Goal: Browse casually

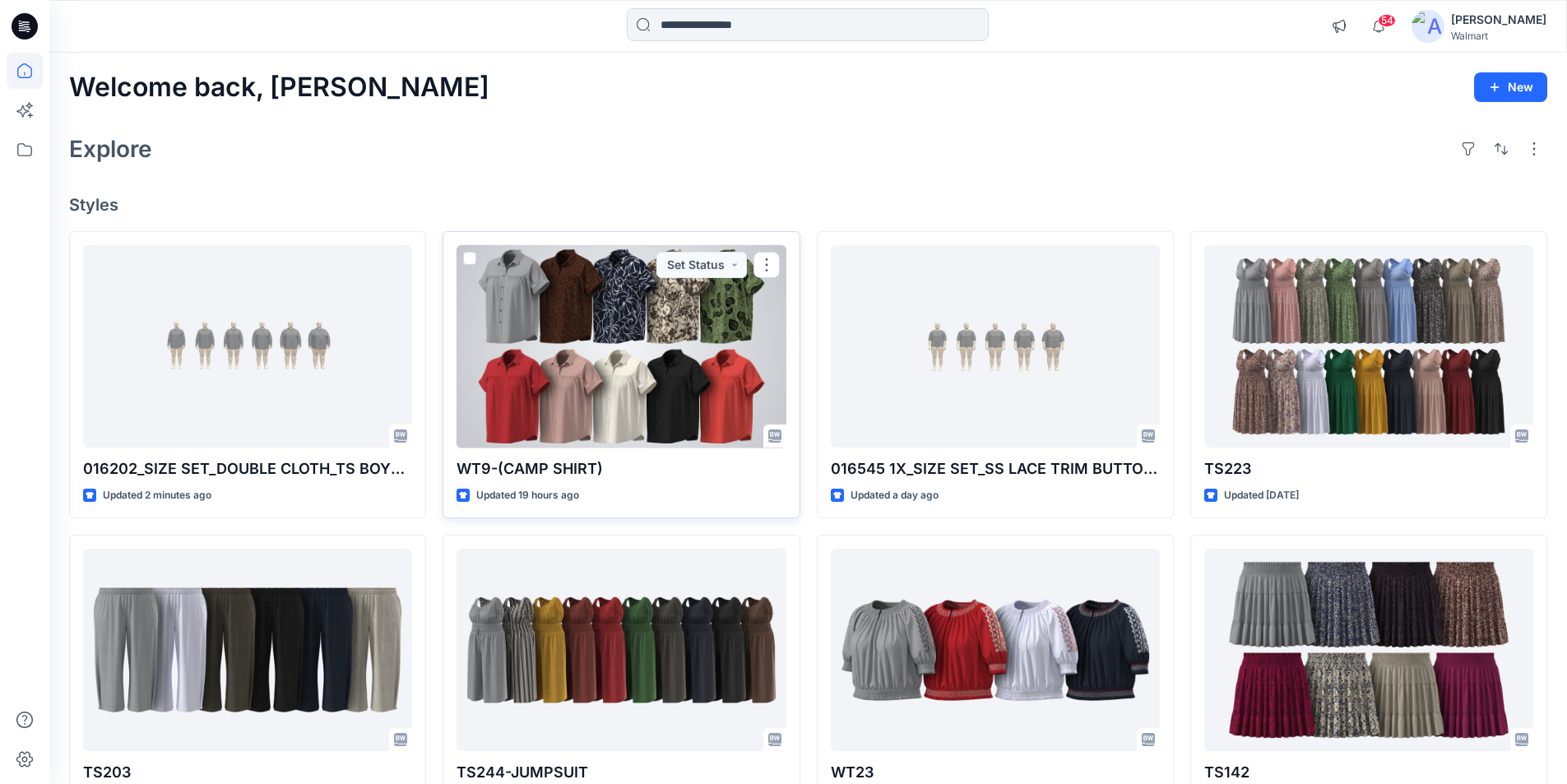
click at [593, 293] on div at bounding box center [621, 346] width 329 height 203
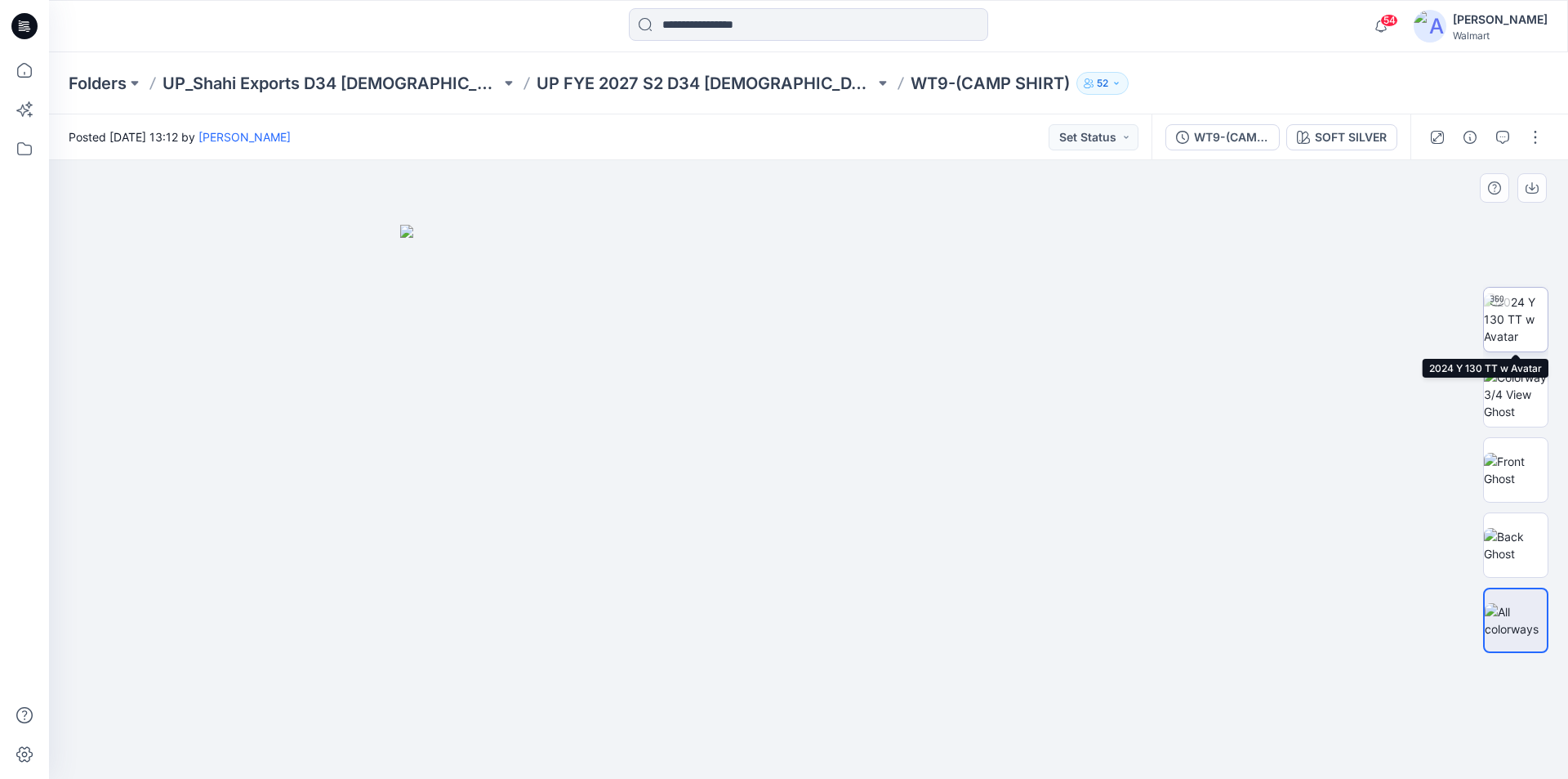
click at [1520, 321] on img at bounding box center [1515, 319] width 64 height 51
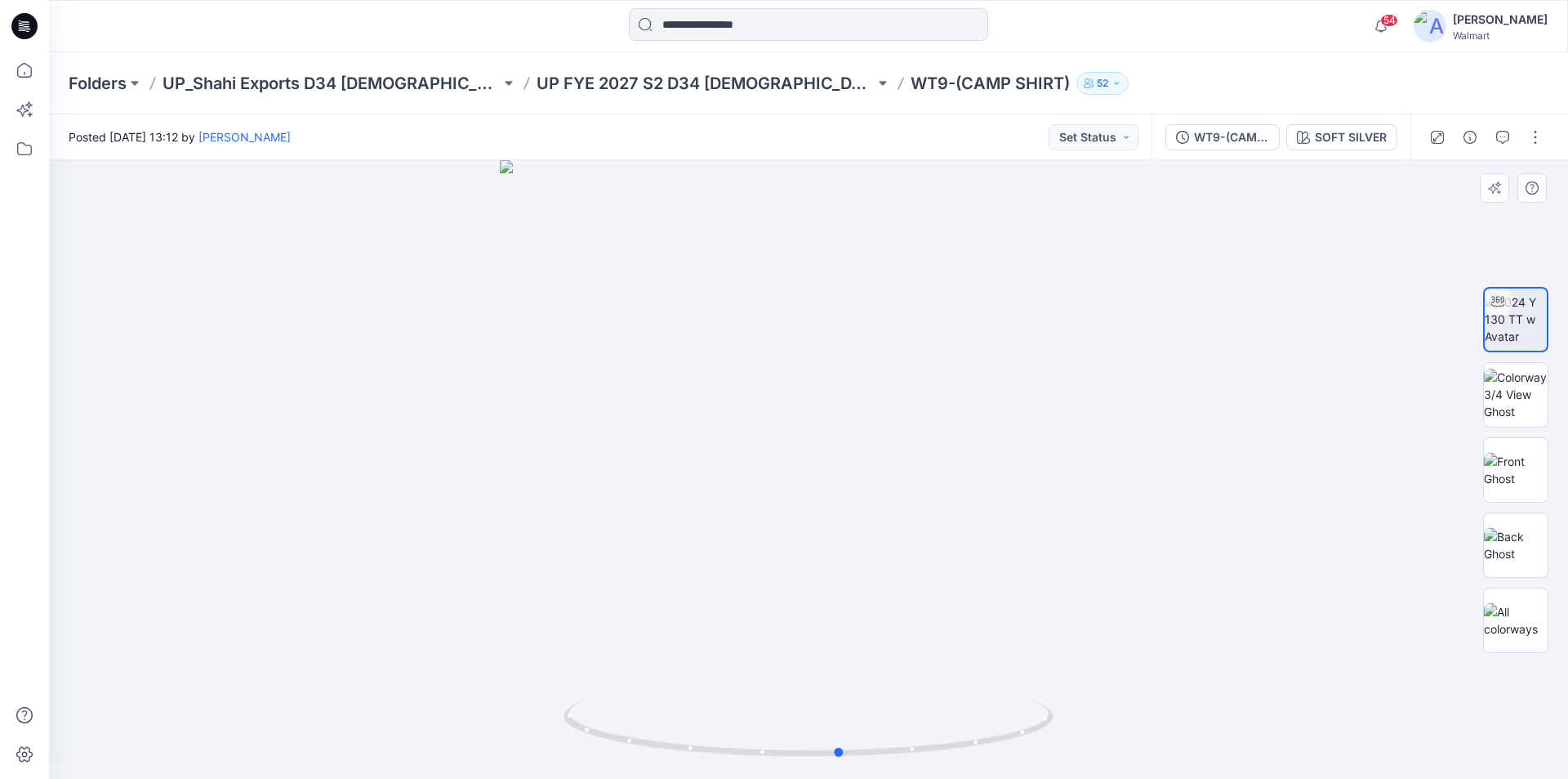
drag, startPoint x: 849, startPoint y: 478, endPoint x: 880, endPoint y: 499, distance: 37.4
click at [880, 499] on div at bounding box center [808, 468] width 1519 height 618
click at [25, 69] on icon at bounding box center [25, 70] width 35 height 35
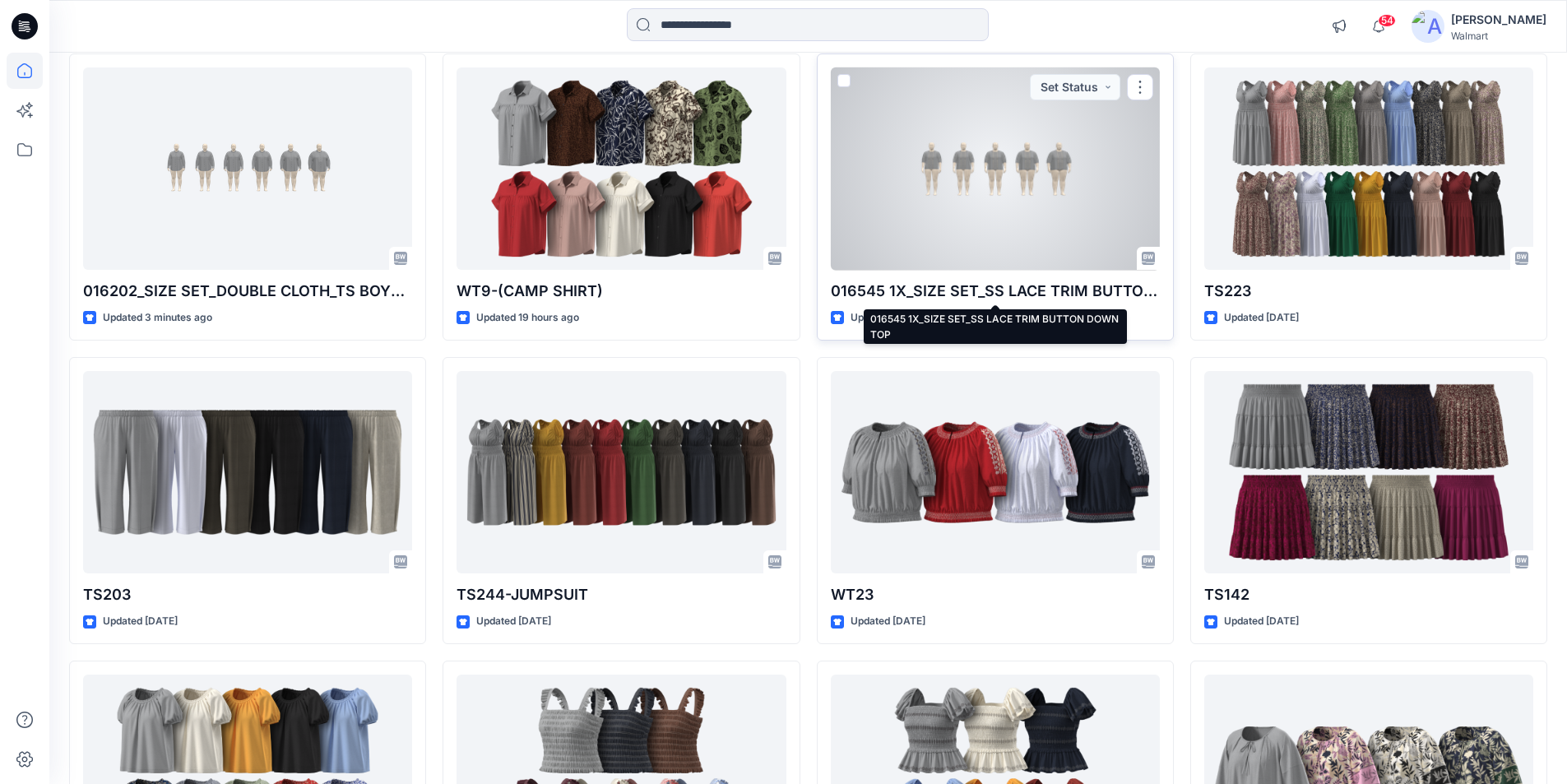
scroll to position [247, 0]
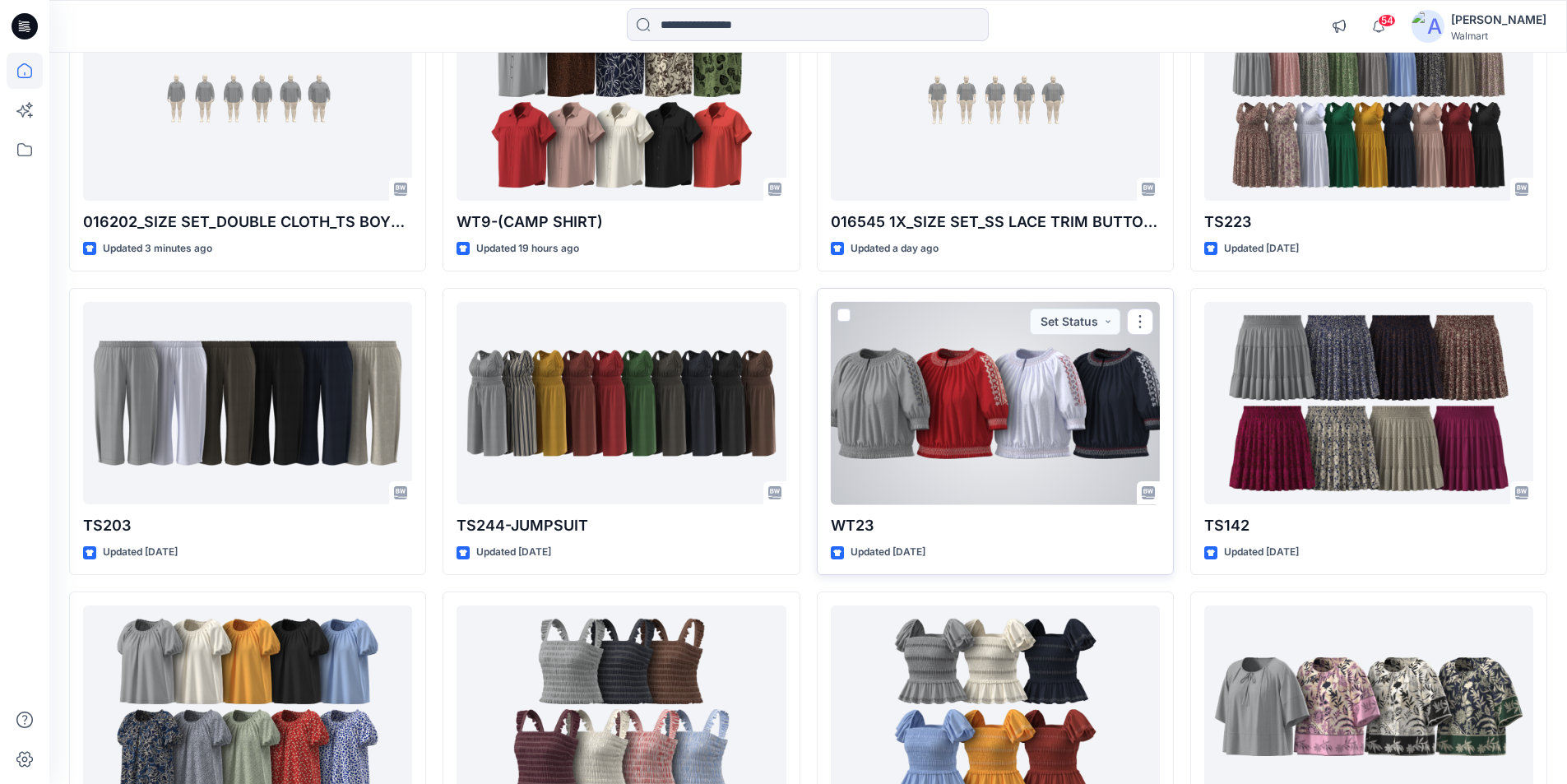
click at [967, 386] on div at bounding box center [995, 403] width 329 height 203
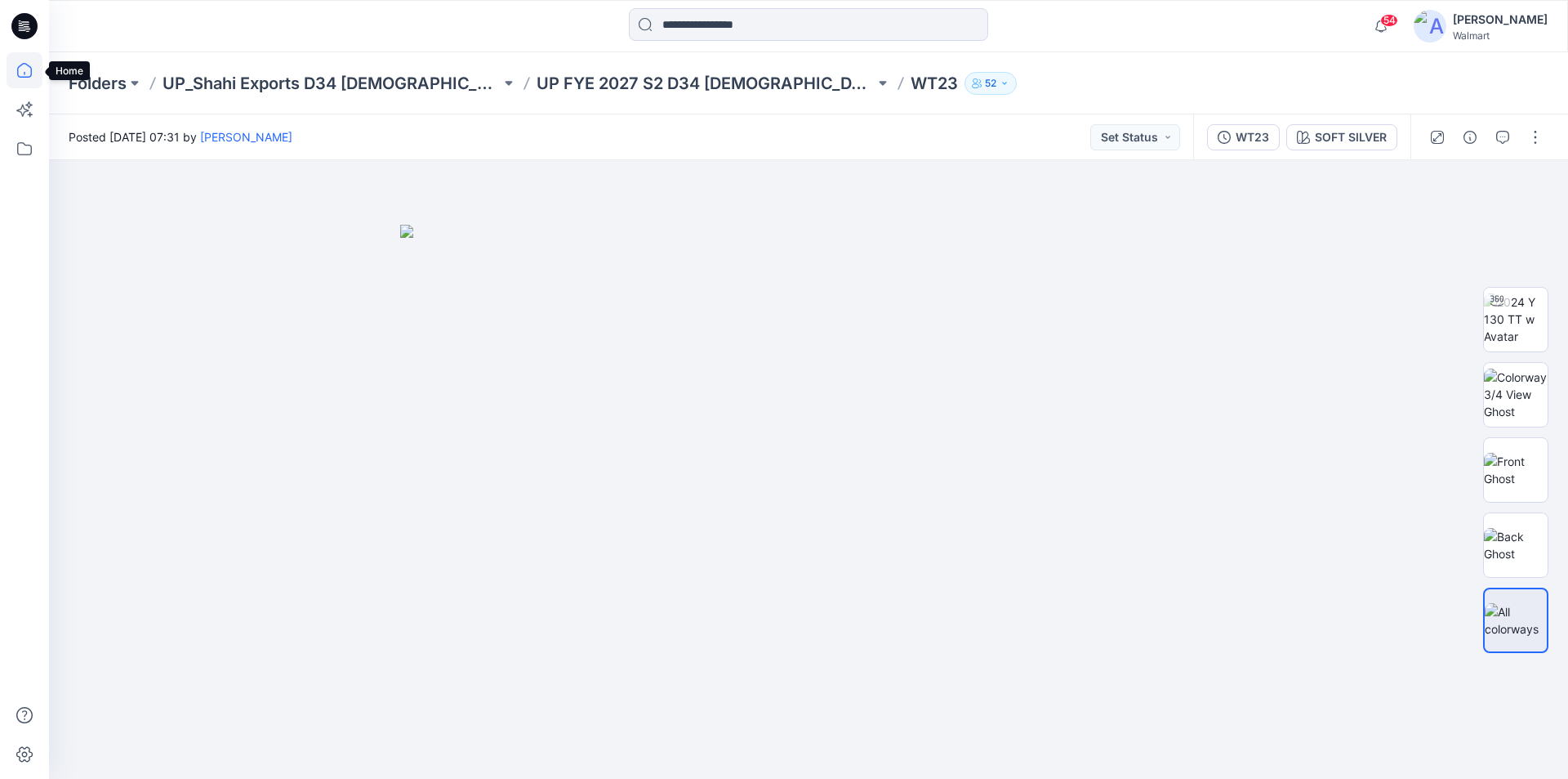
click at [22, 71] on icon at bounding box center [25, 70] width 35 height 35
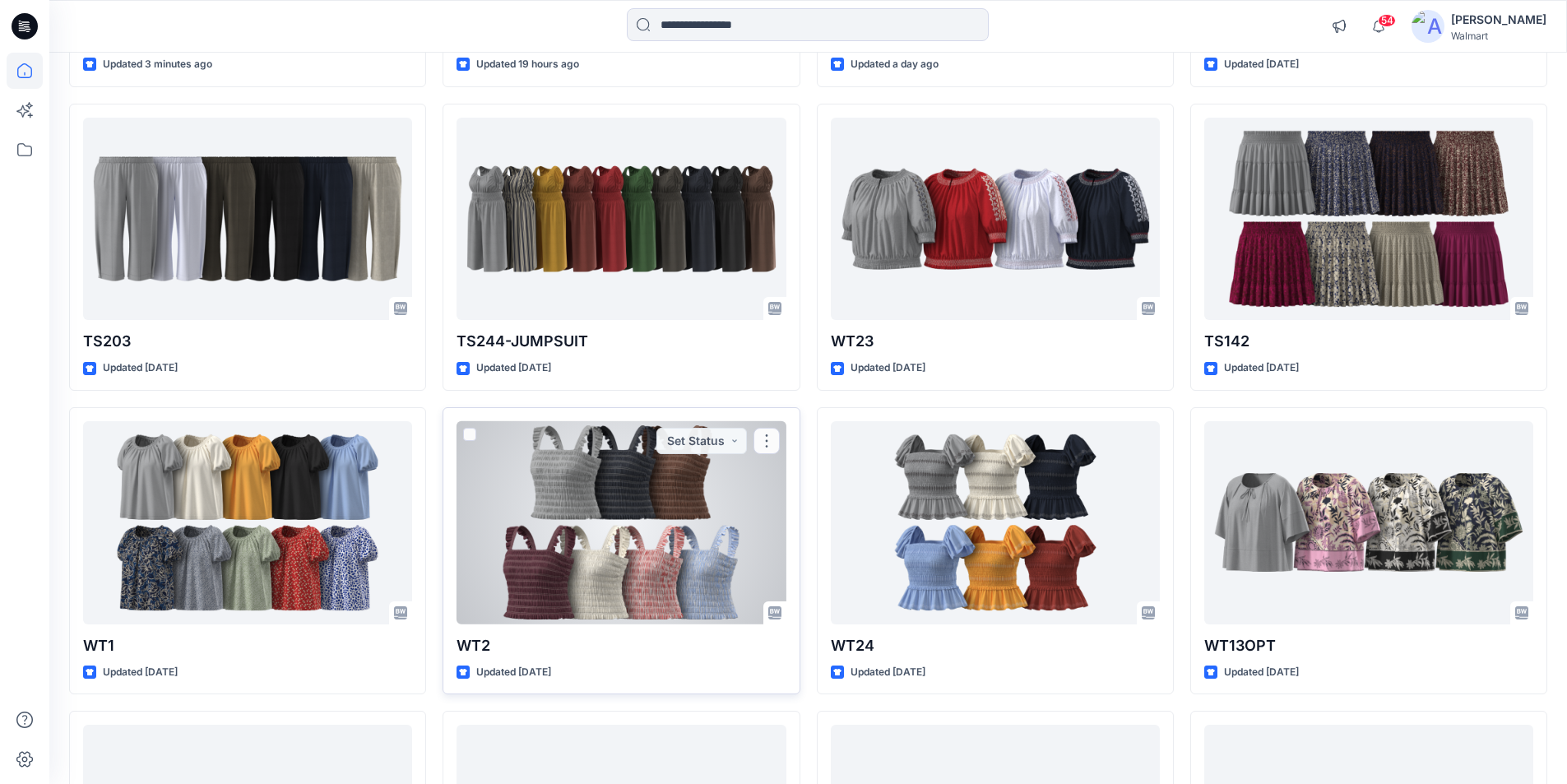
scroll to position [913, 0]
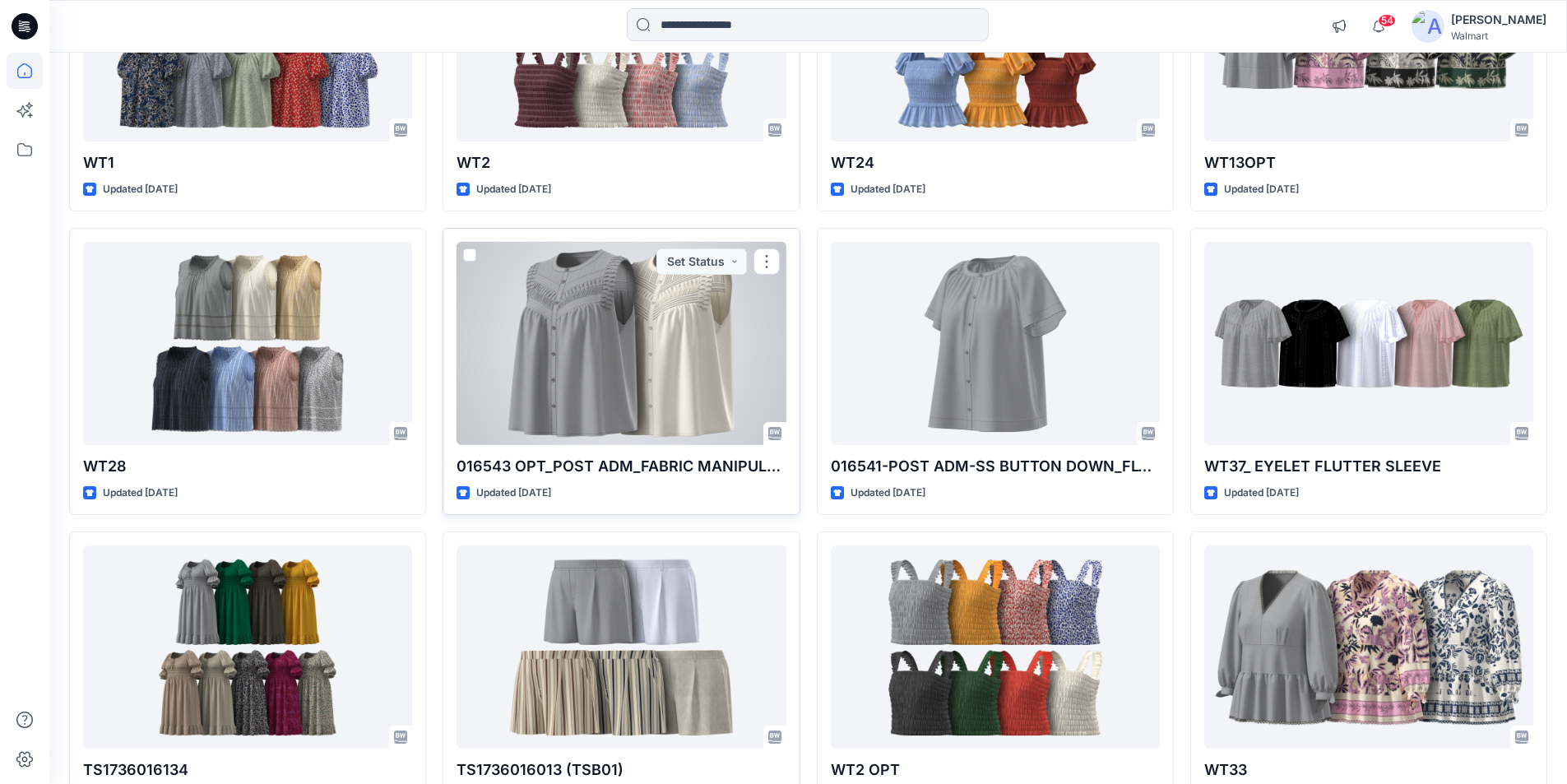
click at [608, 326] on div at bounding box center [621, 343] width 329 height 203
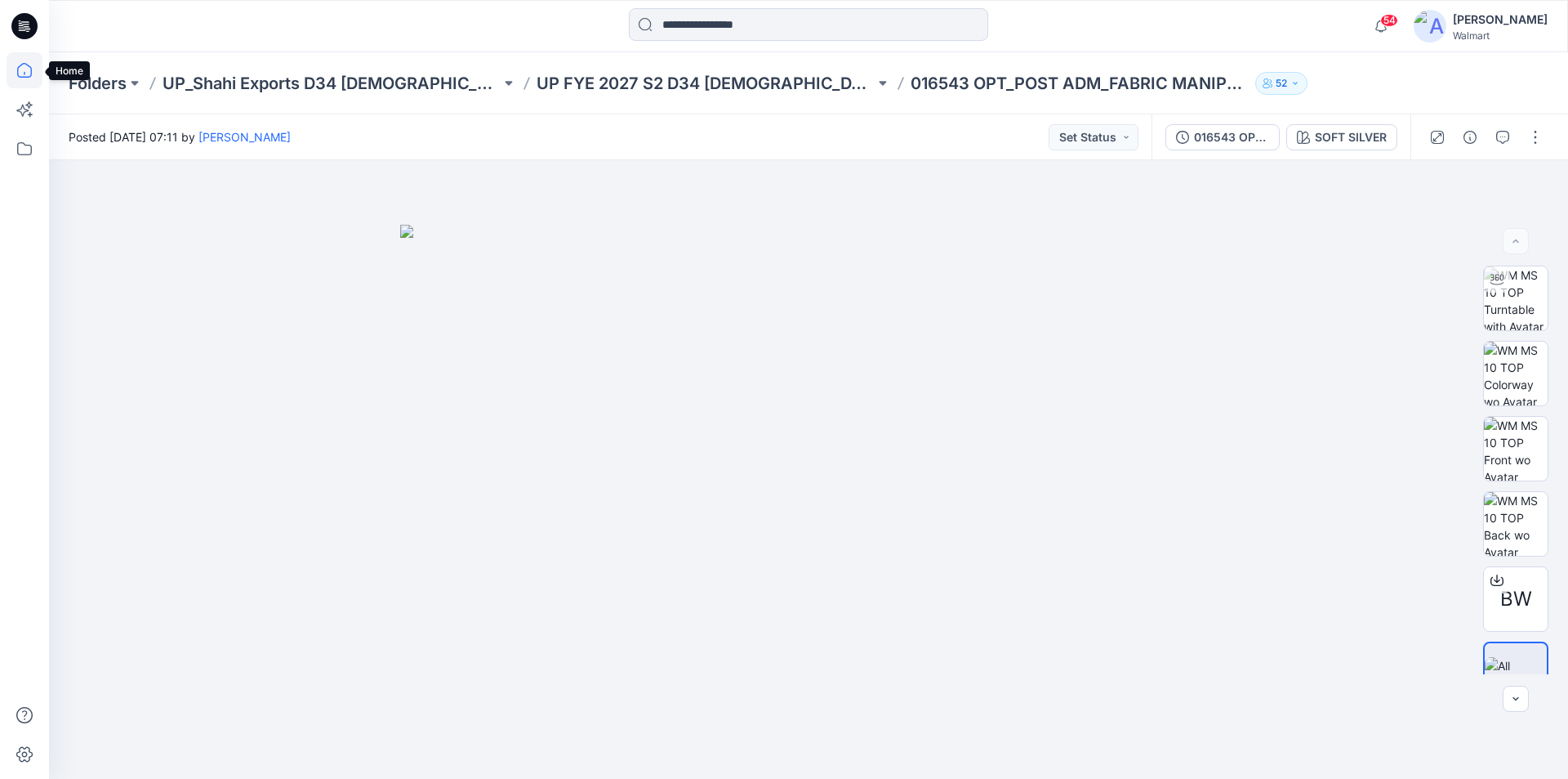
click at [24, 71] on icon at bounding box center [25, 70] width 35 height 35
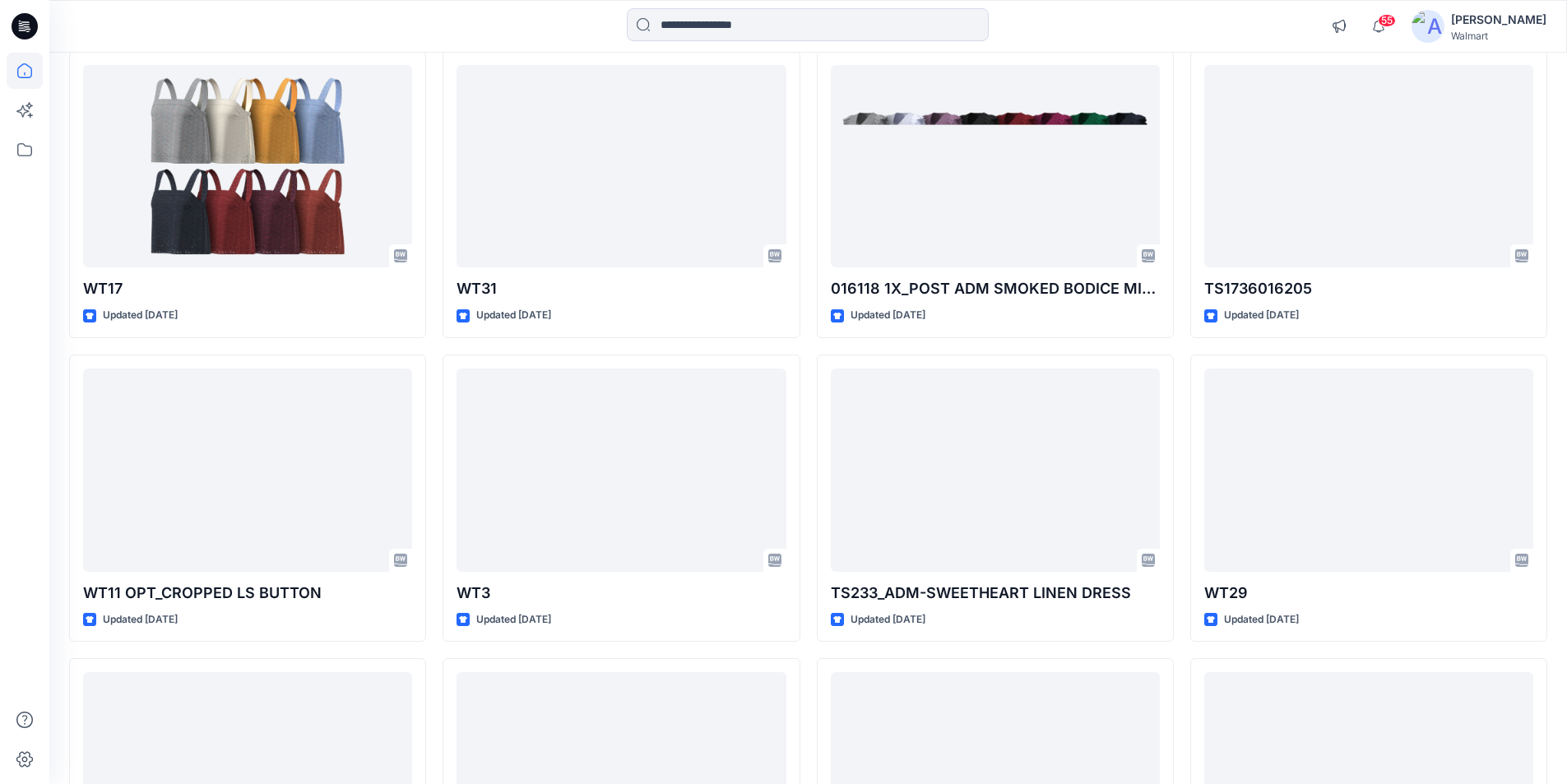
scroll to position [1590, 0]
